Goal: Find specific page/section

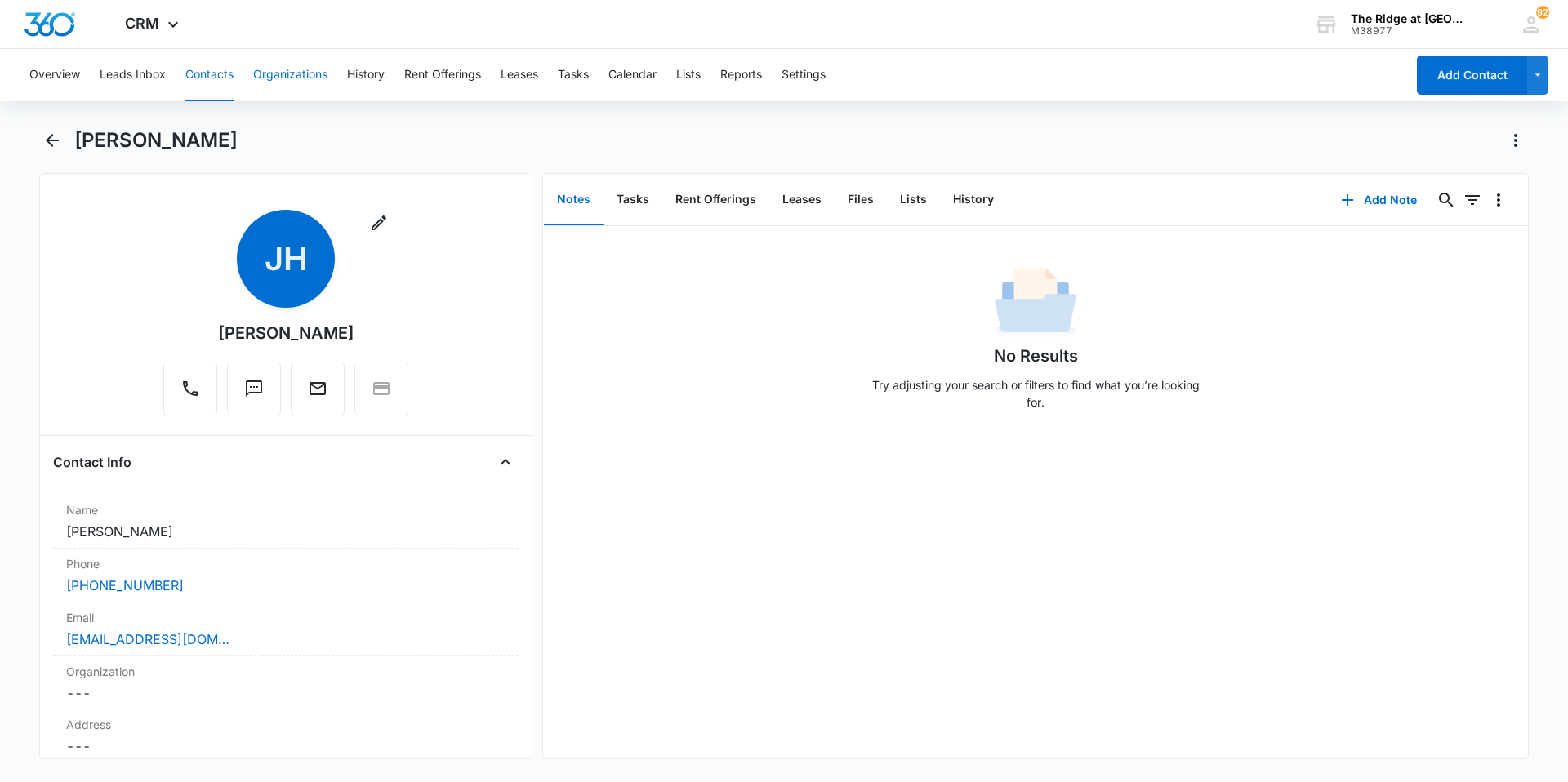
drag, startPoint x: 218, startPoint y: 65, endPoint x: 275, endPoint y: 49, distance: 59.2
click at [218, 65] on button "Contacts" at bounding box center [209, 74] width 48 height 52
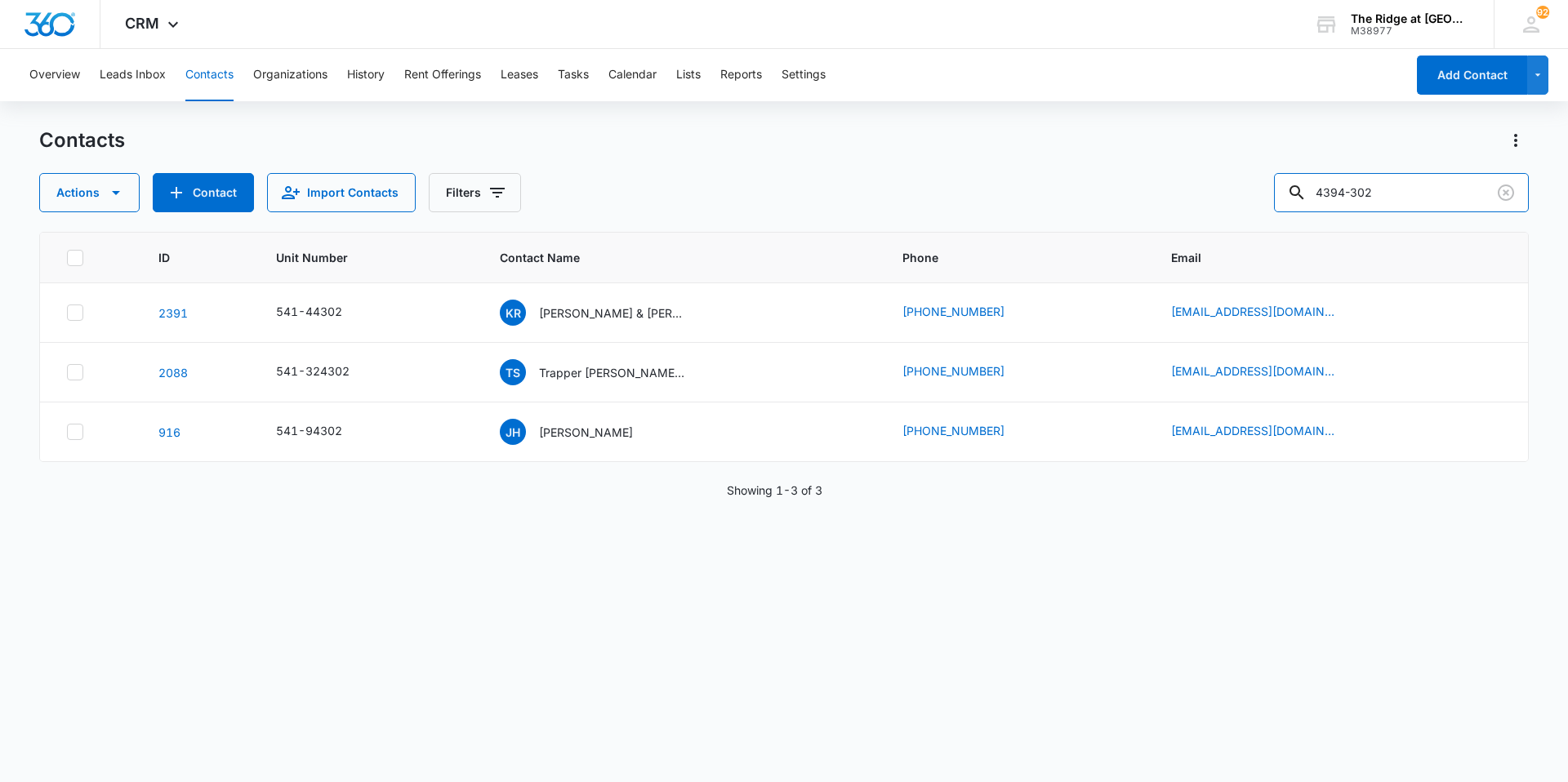
drag, startPoint x: 1400, startPoint y: 186, endPoint x: 1211, endPoint y: 204, distance: 189.9
click at [1211, 204] on div "Actions Contact Import Contacts Filters 4394-302" at bounding box center [784, 193] width 1490 height 40
type input "[PERSON_NAME]"
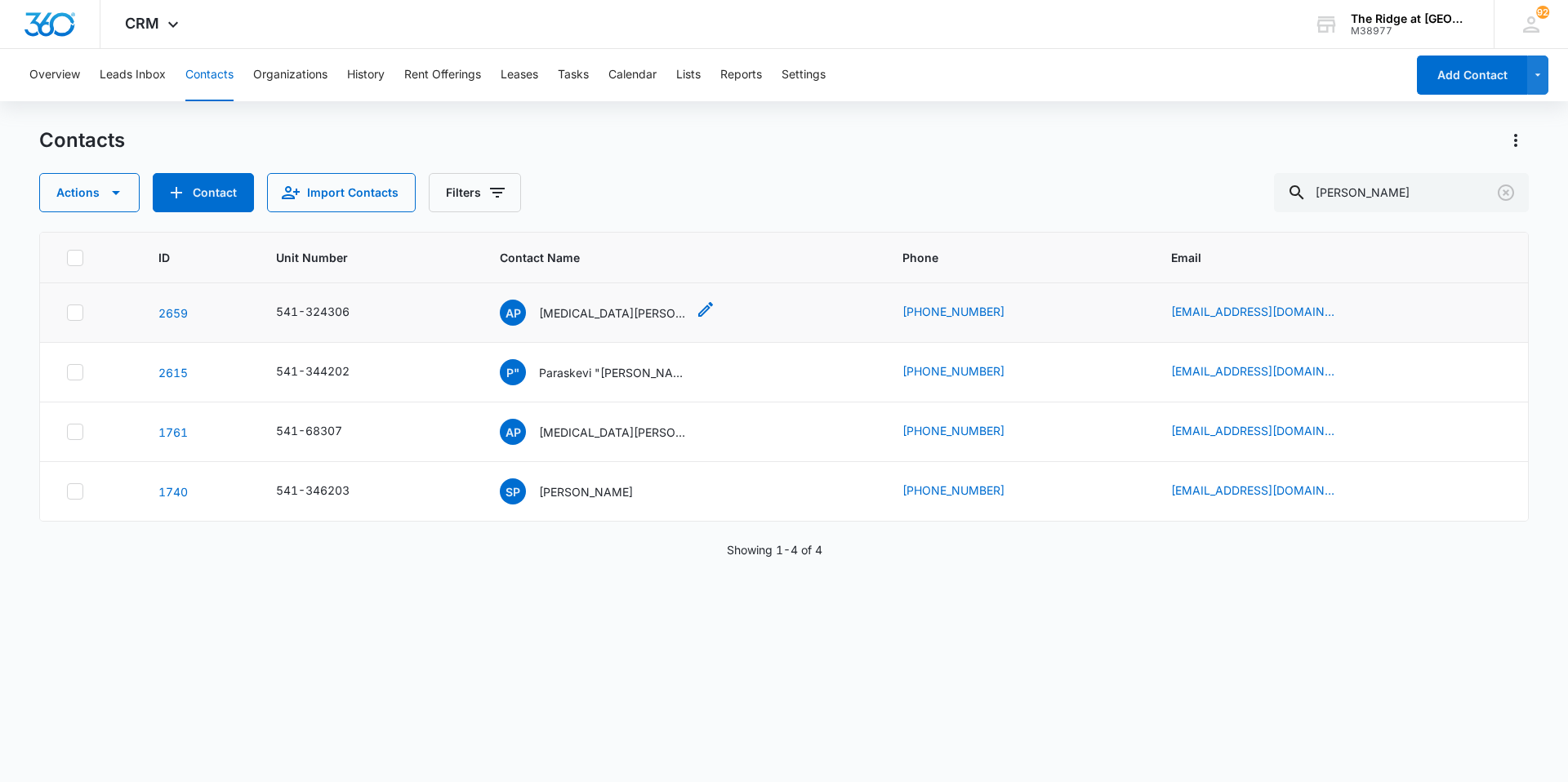
click at [572, 318] on p "[MEDICAL_DATA][PERSON_NAME]" at bounding box center [613, 312] width 147 height 17
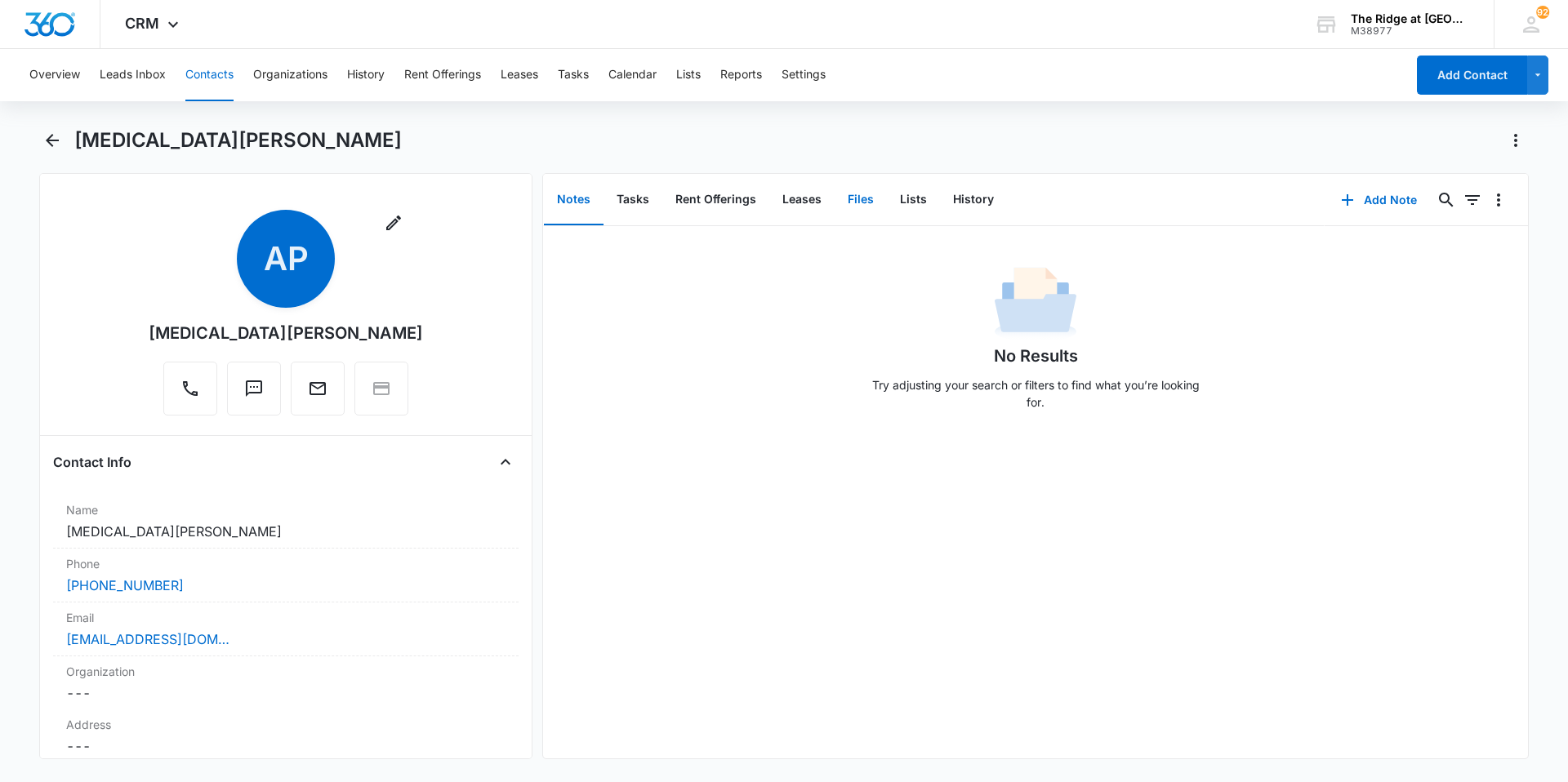
click at [845, 204] on button "Files" at bounding box center [860, 199] width 52 height 50
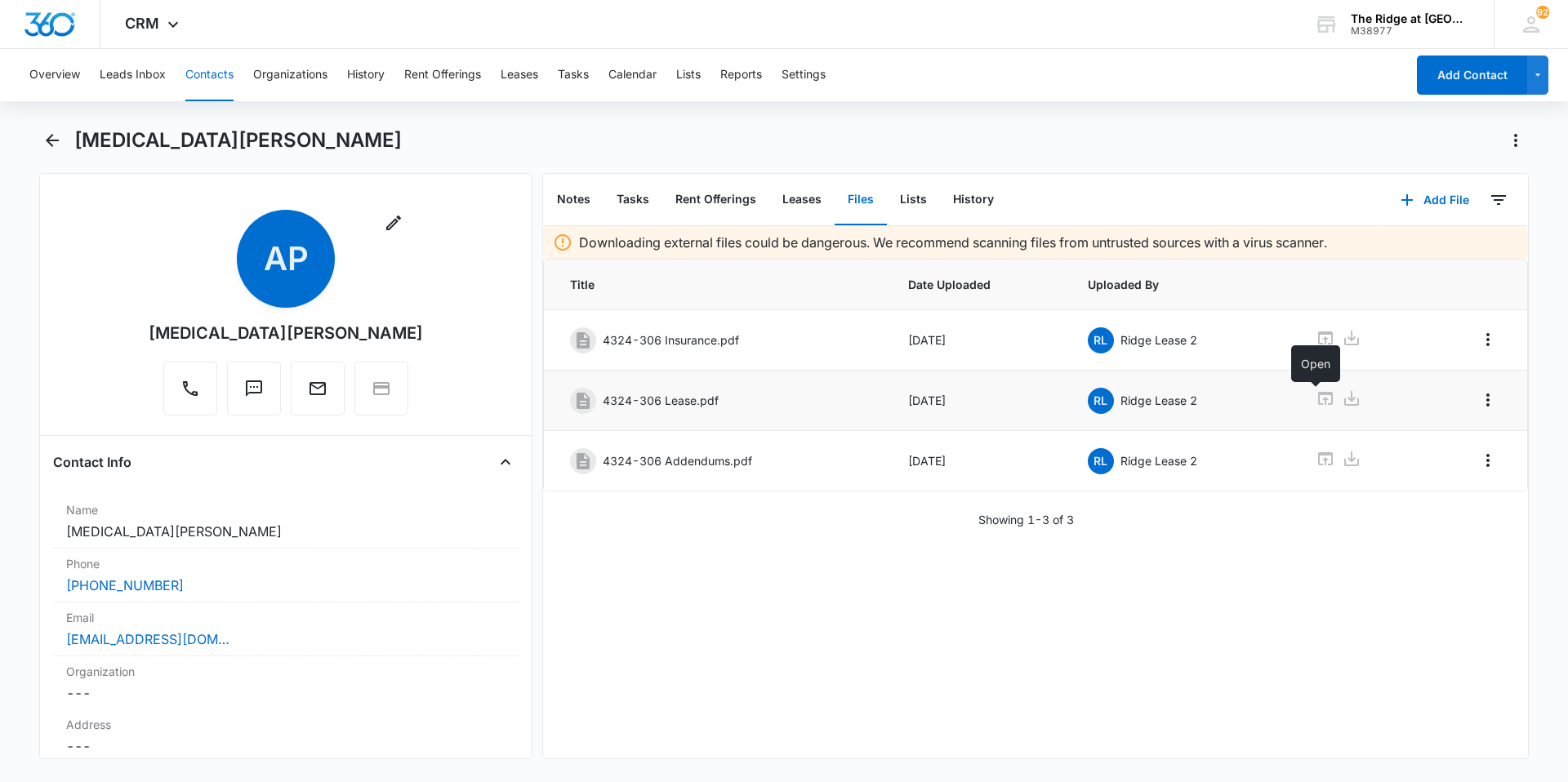
click at [1318, 394] on icon at bounding box center [1326, 398] width 15 height 13
